Goal: Task Accomplishment & Management: Manage account settings

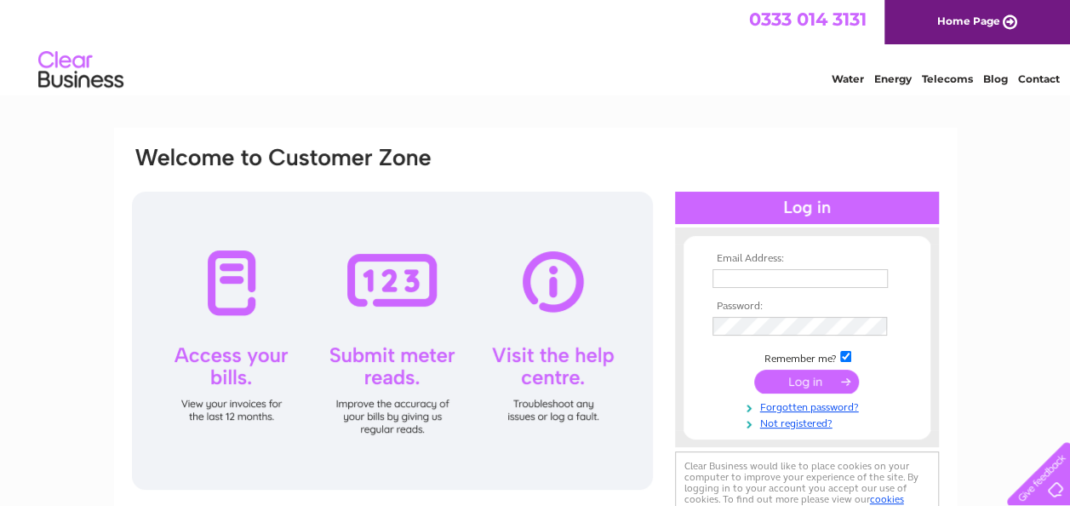
type input "purchaseledger@cooperparry.com"
click at [789, 375] on input "submit" at bounding box center [806, 381] width 105 height 24
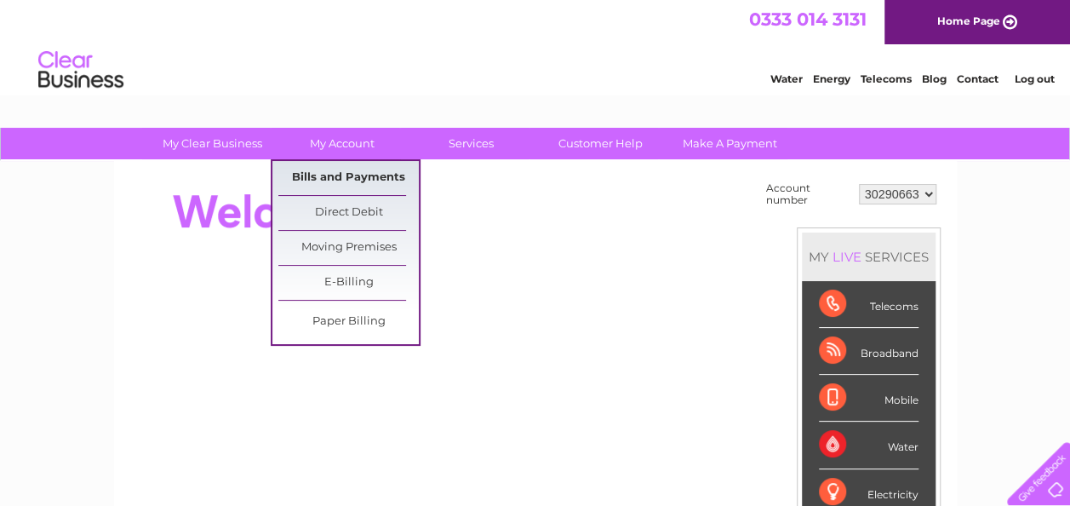
click at [343, 171] on link "Bills and Payments" at bounding box center [348, 178] width 140 height 34
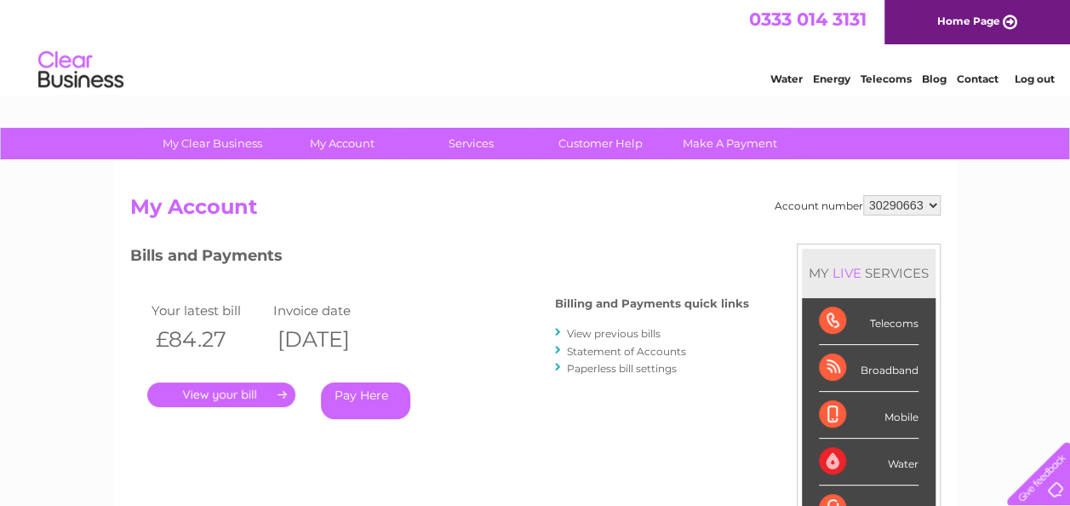
click at [397, 92] on div "Water Energy Telecoms Blog Contact Log out" at bounding box center [535, 71] width 1070 height 55
drag, startPoint x: 70, startPoint y: 65, endPoint x: 570, endPoint y: 117, distance: 503.2
click at [71, 65] on img at bounding box center [80, 70] width 87 height 52
drag, startPoint x: 1033, startPoint y: 76, endPoint x: 953, endPoint y: 143, distance: 104.5
click at [1033, 76] on link "Log out" at bounding box center [1034, 78] width 40 height 13
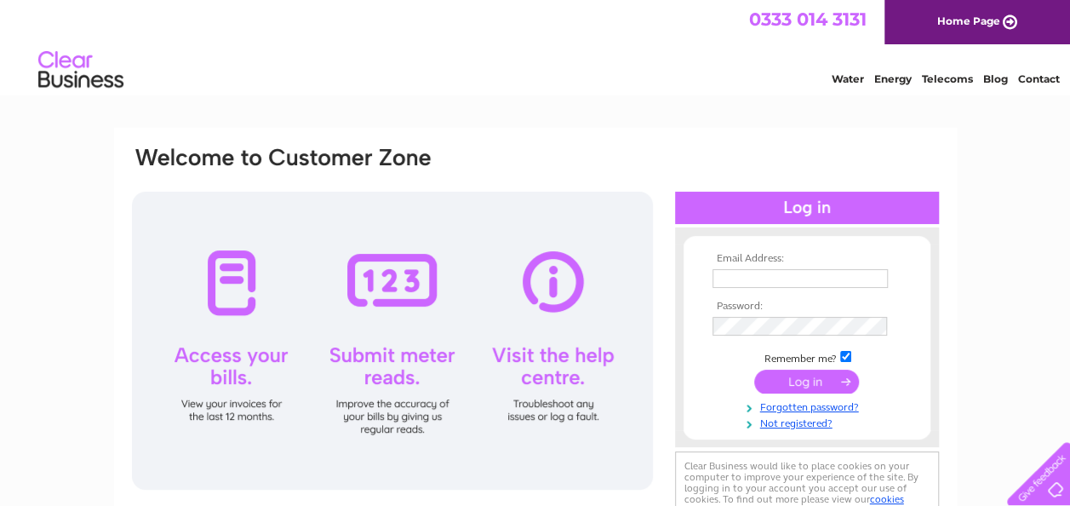
click at [952, 31] on link "Home Page" at bounding box center [977, 22] width 186 height 44
click at [691, 100] on html "0333 014 3131 Home Page Water Energy Telecoms Blog Contact" at bounding box center [535, 50] width 1070 height 100
